Goal: Browse casually: Explore the website without a specific task or goal

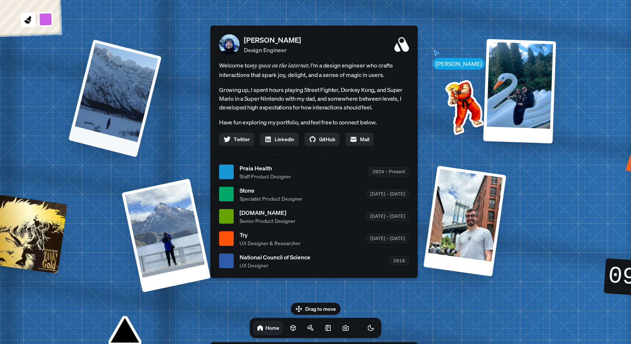
click at [140, 85] on div at bounding box center [115, 98] width 94 height 118
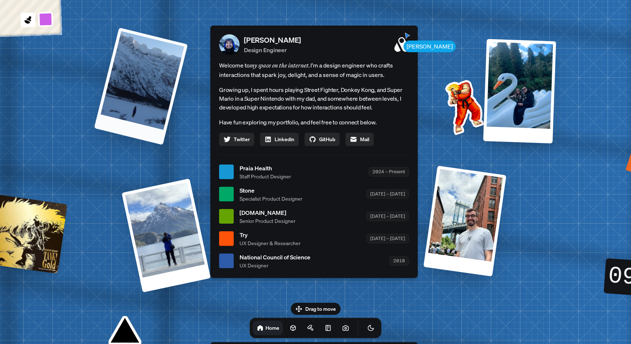
drag, startPoint x: 125, startPoint y: 118, endPoint x: 184, endPoint y: 63, distance: 80.4
click at [184, 63] on div at bounding box center [141, 86] width 94 height 118
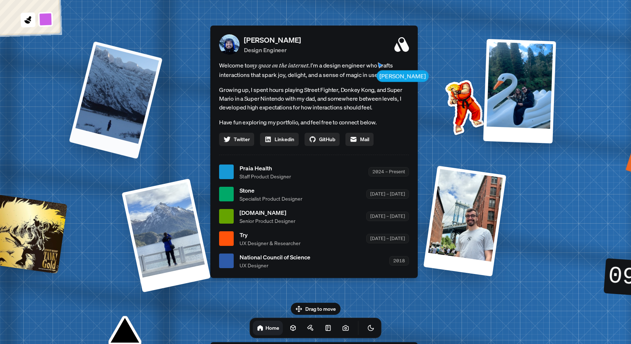
drag, startPoint x: 131, startPoint y: 64, endPoint x: 214, endPoint y: 149, distance: 118.6
click at [214, 149] on div "[PERSON_NAME] [PERSON_NAME] Design Engineer Welcome to my space on the internet…" at bounding box center [315, 172] width 1093 height 957
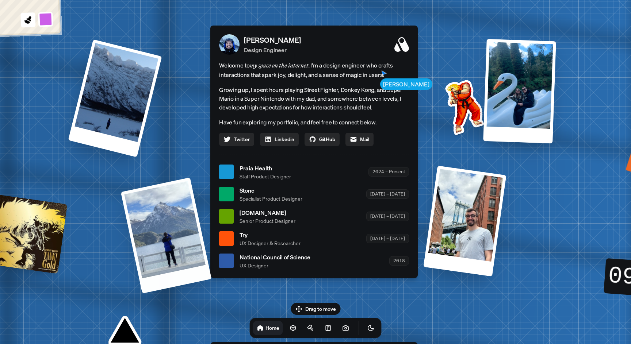
drag, startPoint x: 171, startPoint y: 217, endPoint x: 224, endPoint y: 72, distance: 154.6
click at [213, 83] on div "[PERSON_NAME] [PERSON_NAME] Design Engineer Welcome to my space on the internet…" at bounding box center [315, 172] width 1093 height 957
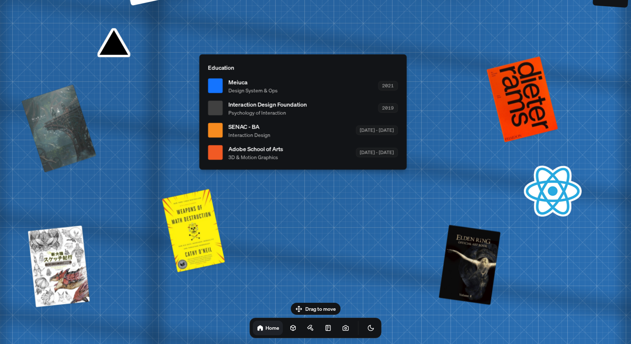
drag, startPoint x: 226, startPoint y: 72, endPoint x: 203, endPoint y: 99, distance: 35.5
click at [208, 93] on div at bounding box center [215, 86] width 15 height 15
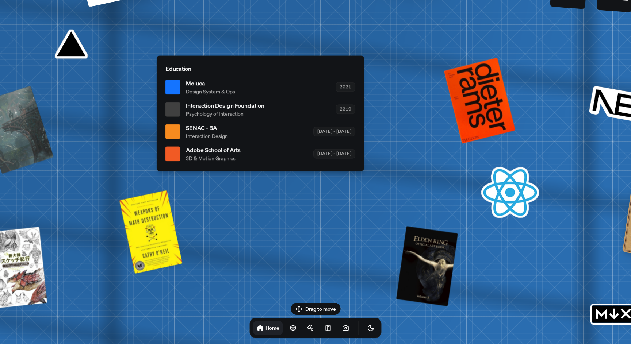
drag, startPoint x: 300, startPoint y: 69, endPoint x: 154, endPoint y: 54, distance: 147.3
click at [157, 56] on div "Education Meiuca Design System & Ops 2021 Interaction Design Foundation Psychol…" at bounding box center [260, 113] width 207 height 115
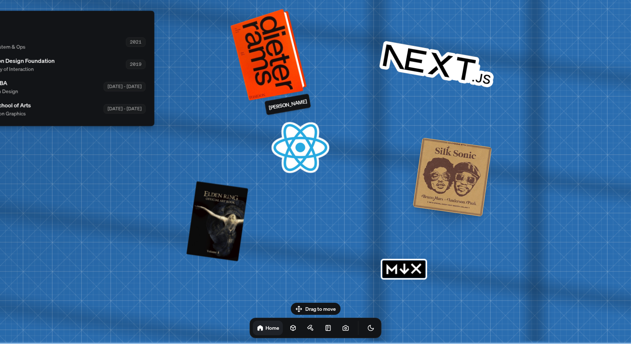
drag, startPoint x: 381, startPoint y: 103, endPoint x: 301, endPoint y: 38, distance: 103.2
click at [300, 38] on div at bounding box center [269, 54] width 71 height 88
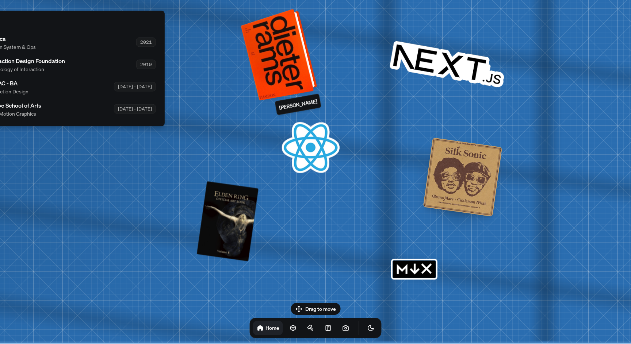
click at [292, 75] on div at bounding box center [280, 54] width 71 height 88
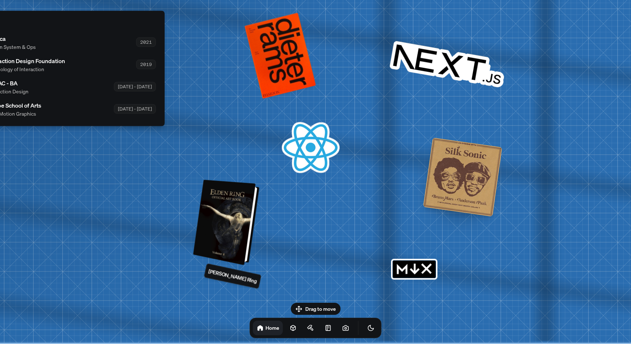
click at [235, 210] on div at bounding box center [227, 223] width 61 height 82
click at [249, 231] on div at bounding box center [250, 224] width 13 height 76
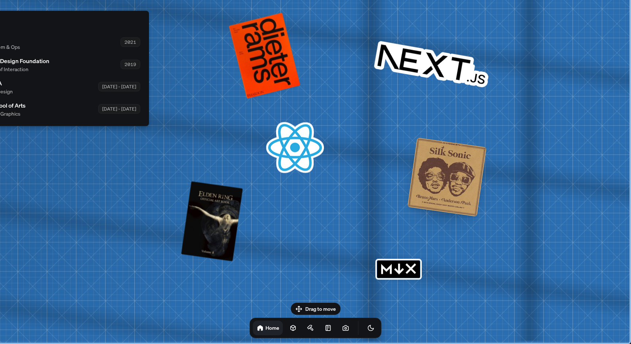
drag, startPoint x: 401, startPoint y: 268, endPoint x: 328, endPoint y: 135, distance: 152.1
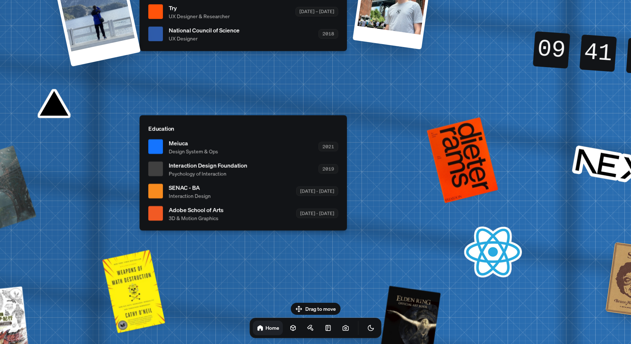
drag, startPoint x: 304, startPoint y: 166, endPoint x: 520, endPoint y: 276, distance: 242.4
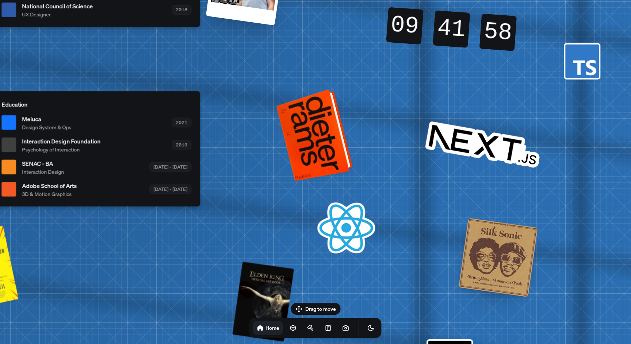
drag, startPoint x: 476, startPoint y: 160, endPoint x: 304, endPoint y: 134, distance: 174.0
click at [304, 134] on div at bounding box center [316, 134] width 71 height 88
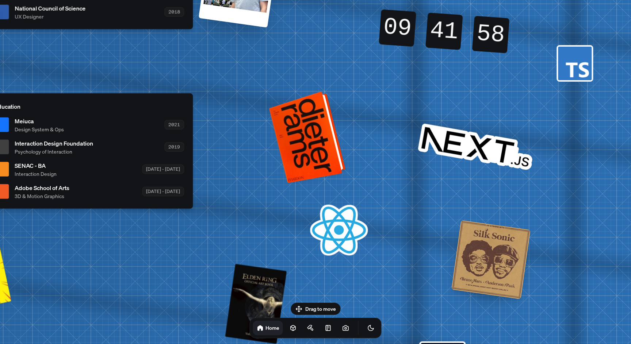
click at [309, 125] on div at bounding box center [308, 136] width 71 height 88
click at [311, 125] on div at bounding box center [308, 136] width 71 height 88
click at [317, 127] on div at bounding box center [308, 136] width 71 height 88
drag, startPoint x: 317, startPoint y: 127, endPoint x: 510, endPoint y: 143, distance: 193.2
click at [344, 143] on div at bounding box center [308, 136] width 71 height 88
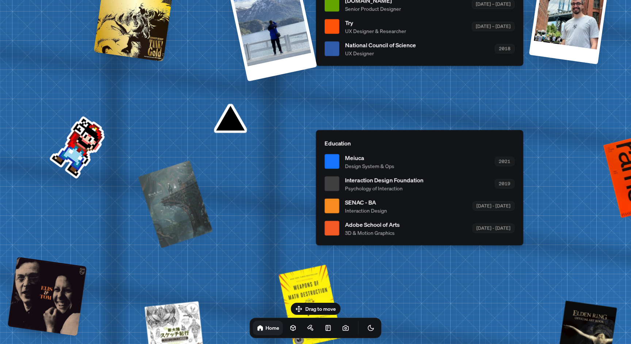
drag, startPoint x: 206, startPoint y: 137, endPoint x: 411, endPoint y: 234, distance: 226.8
click at [411, 170] on li "Meiuca Design System & Ops 2021" at bounding box center [420, 161] width 190 height 16
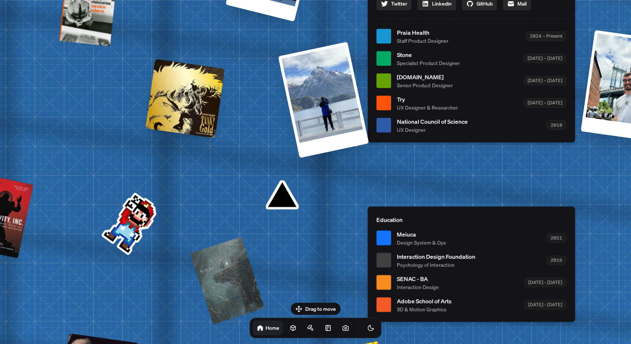
drag, startPoint x: 384, startPoint y: 133, endPoint x: 303, endPoint y: 162, distance: 86.7
click at [368, 142] on div "[PERSON_NAME] Design Engineer Welcome to my space on the internet. I'm a design…" at bounding box center [471, 16] width 207 height 253
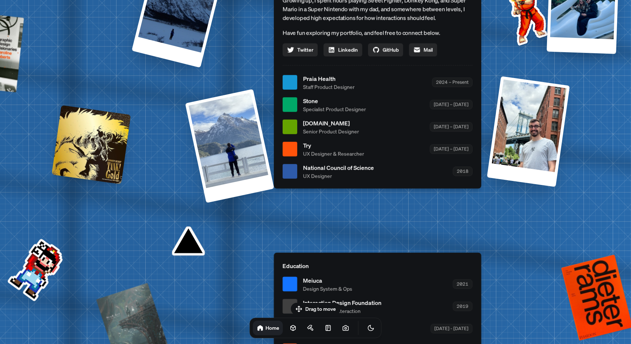
drag, startPoint x: 314, startPoint y: 98, endPoint x: 215, endPoint y: 215, distance: 152.7
click at [283, 180] on ul "Praia Health Staff Product Designer 2024 – Present Stone Specialist Product Des…" at bounding box center [378, 127] width 190 height 106
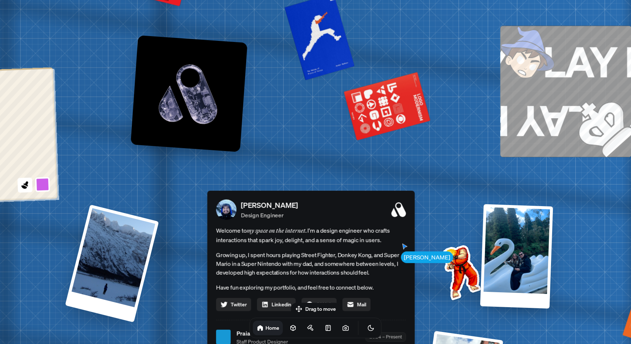
drag, startPoint x: 235, startPoint y: 96, endPoint x: 239, endPoint y: 254, distance: 157.5
click at [239, 254] on p "Growing up, I spent hours playing Street Fighter, Donkey Kong, and Super Mario …" at bounding box center [311, 264] width 190 height 26
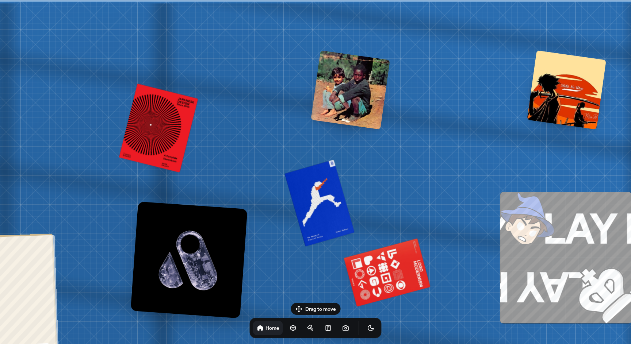
drag, startPoint x: 261, startPoint y: 46, endPoint x: 261, endPoint y: 289, distance: 242.9
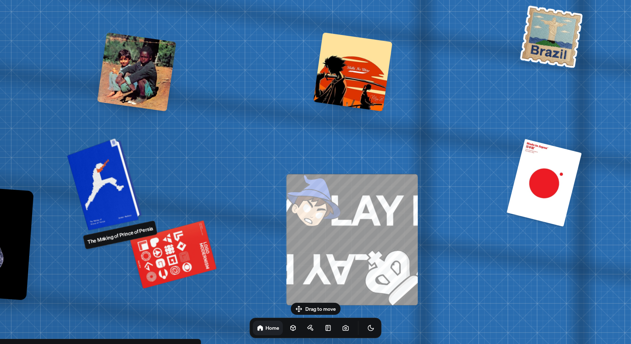
drag, startPoint x: 327, startPoint y: 192, endPoint x: 49, endPoint y: 209, distance: 279.2
click at [71, 208] on div at bounding box center [105, 183] width 69 height 89
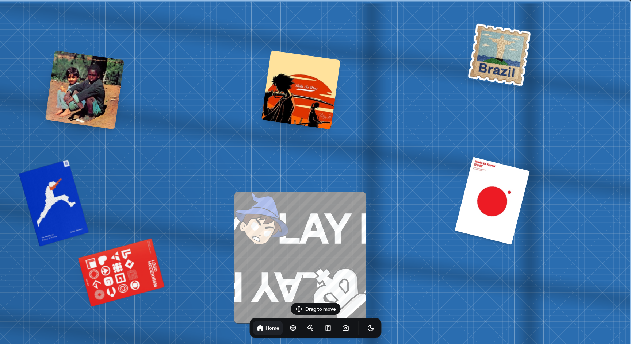
click at [307, 86] on div at bounding box center [301, 89] width 79 height 79
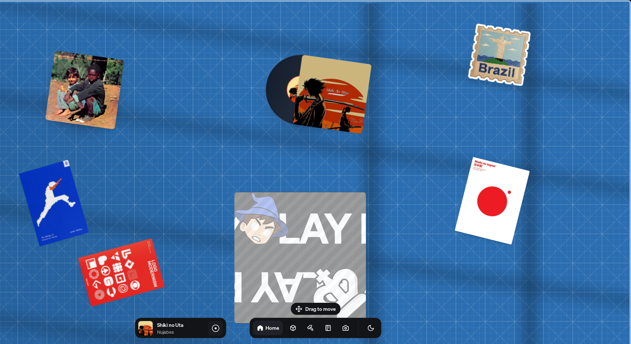
click at [214, 331] on icon at bounding box center [215, 328] width 9 height 9
